Goal: Task Accomplishment & Management: Manage account settings

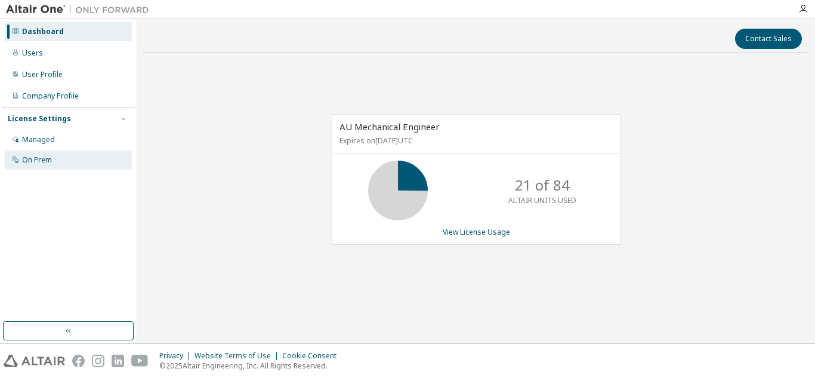
click at [32, 157] on div "On Prem" at bounding box center [37, 160] width 30 height 10
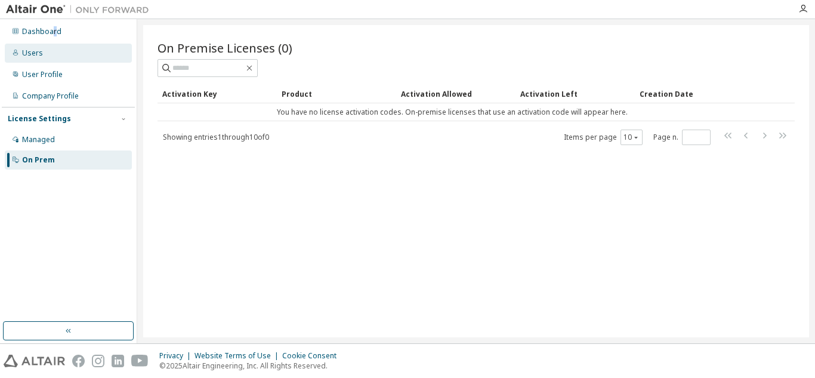
click at [54, 42] on div "Dashboard Users User Profile Company Profile License Settings Managed On Prem" at bounding box center [68, 96] width 133 height 150
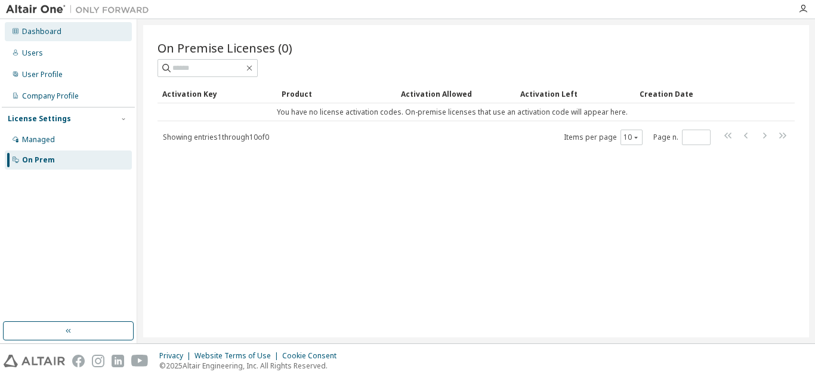
click at [48, 38] on div "Dashboard" at bounding box center [68, 31] width 127 height 19
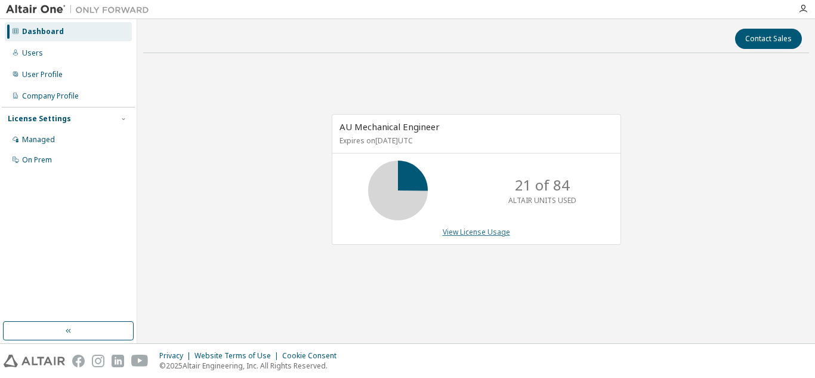
click at [500, 230] on link "View License Usage" at bounding box center [476, 232] width 67 height 10
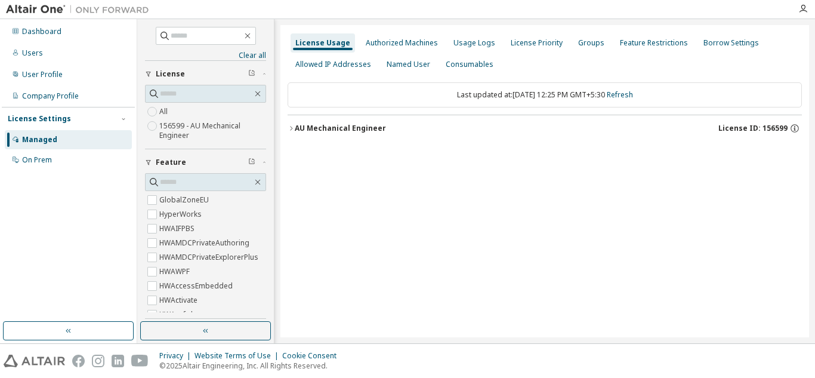
click at [293, 129] on icon "button" at bounding box center [291, 128] width 7 height 7
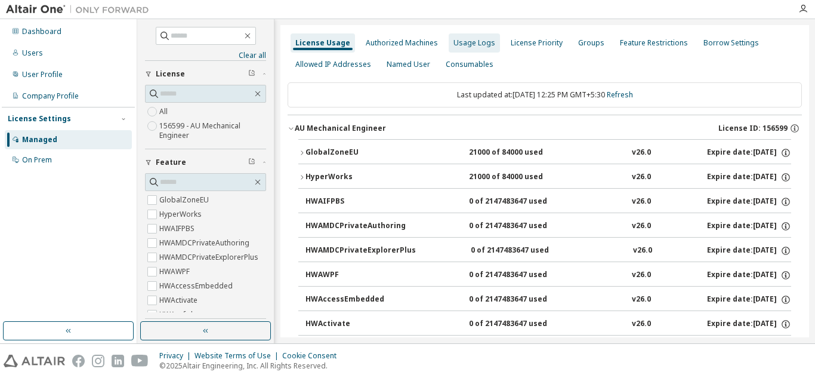
click at [455, 39] on div "Usage Logs" at bounding box center [474, 43] width 42 height 10
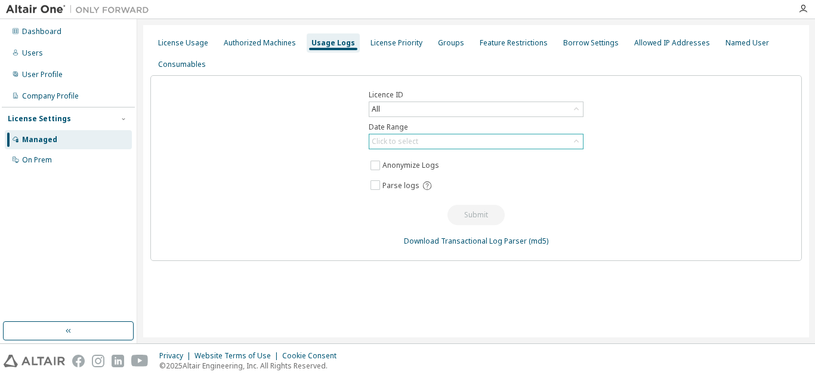
click at [500, 141] on div "Click to select" at bounding box center [476, 141] width 214 height 14
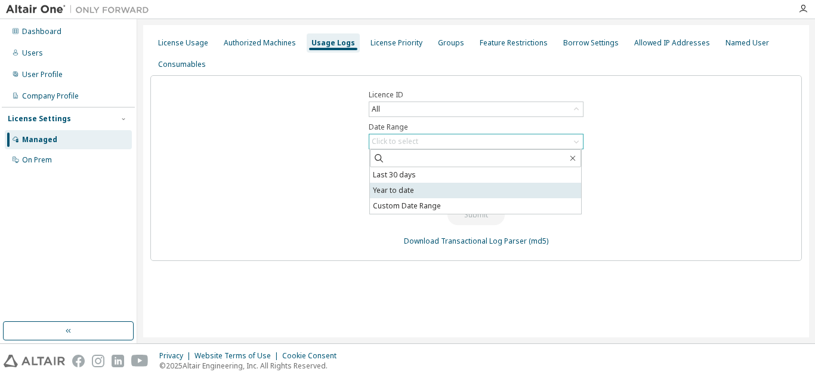
click at [476, 190] on li "Year to date" at bounding box center [475, 191] width 211 height 16
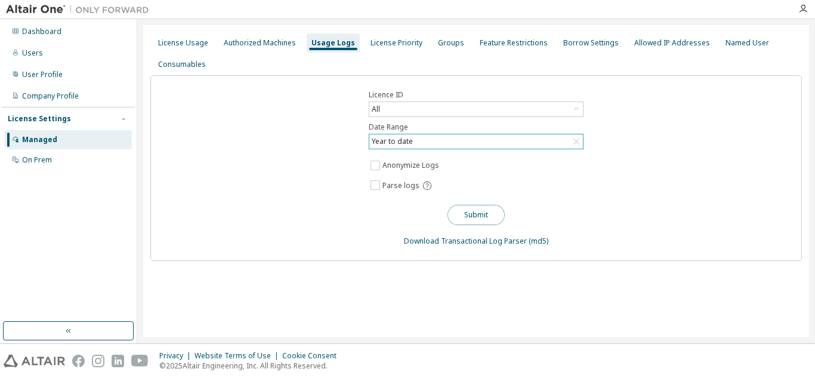
click at [479, 213] on button "Submit" at bounding box center [475, 215] width 57 height 20
click at [175, 45] on div "License Usage" at bounding box center [183, 43] width 50 height 10
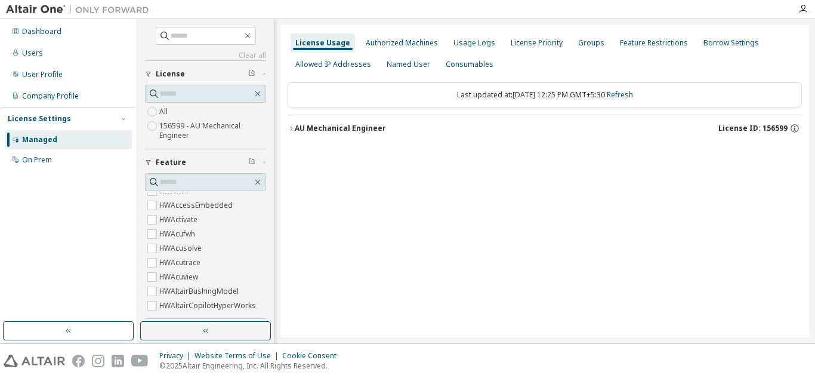
scroll to position [27, 0]
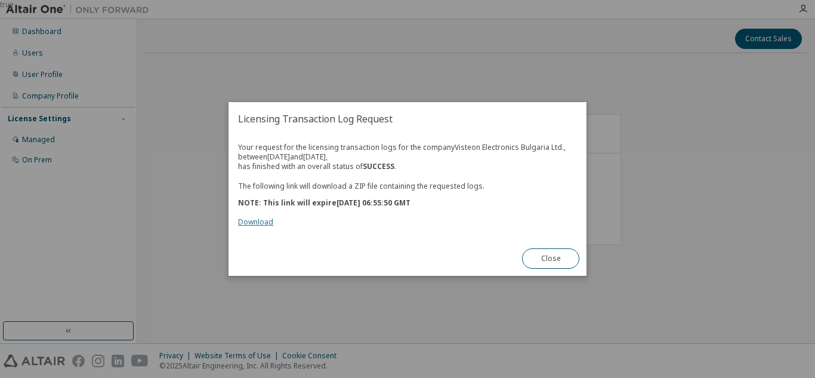
click at [243, 223] on link "Download" at bounding box center [255, 222] width 35 height 10
click at [549, 255] on button "Close" at bounding box center [550, 258] width 57 height 20
